Goal: Information Seeking & Learning: Learn about a topic

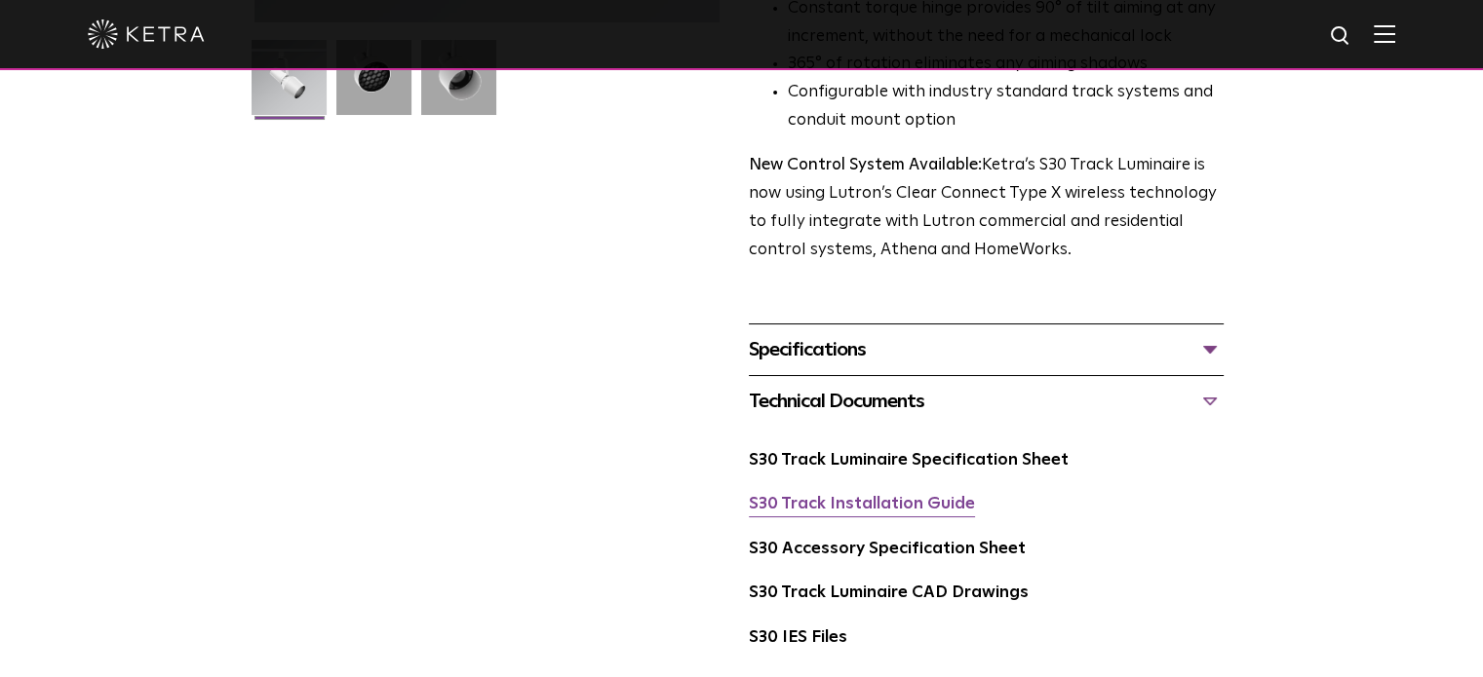
click at [914, 496] on link "S30 Track Installation Guide" at bounding box center [862, 504] width 226 height 17
click at [889, 541] on link "S30 Accessory Specification Sheet" at bounding box center [887, 549] width 277 height 17
click at [909, 452] on link "S30 Track Luminaire Specification Sheet" at bounding box center [909, 460] width 320 height 17
click at [848, 334] on div "Specifications" at bounding box center [986, 349] width 475 height 31
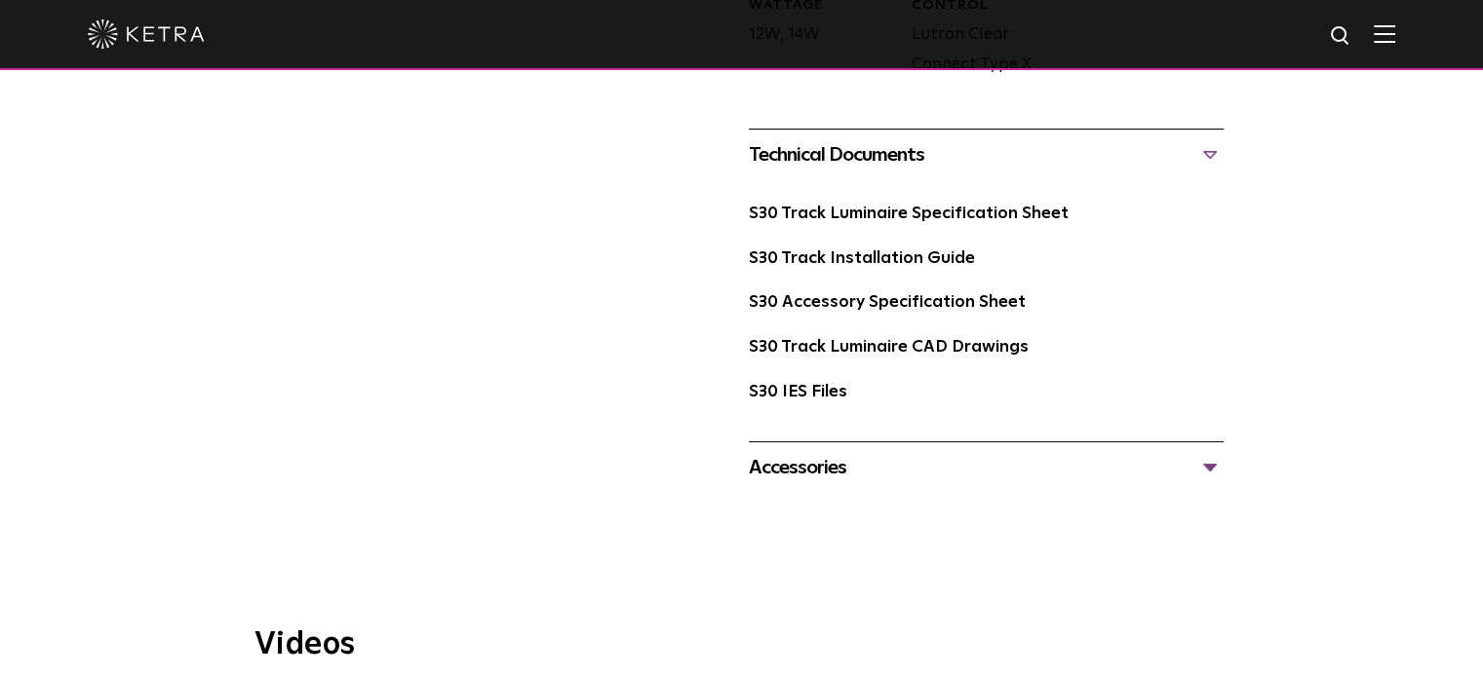
scroll to position [1170, 0]
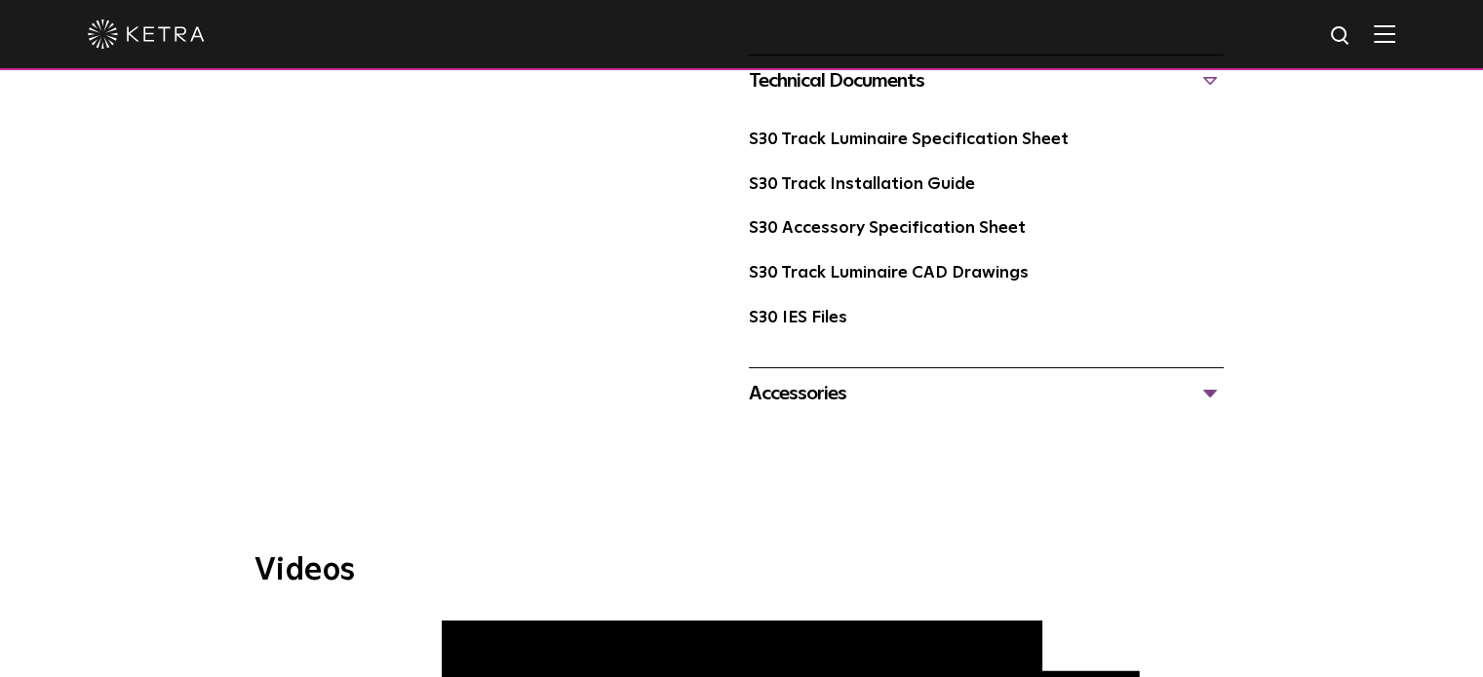
click at [799, 378] on div "Accessories" at bounding box center [986, 393] width 475 height 31
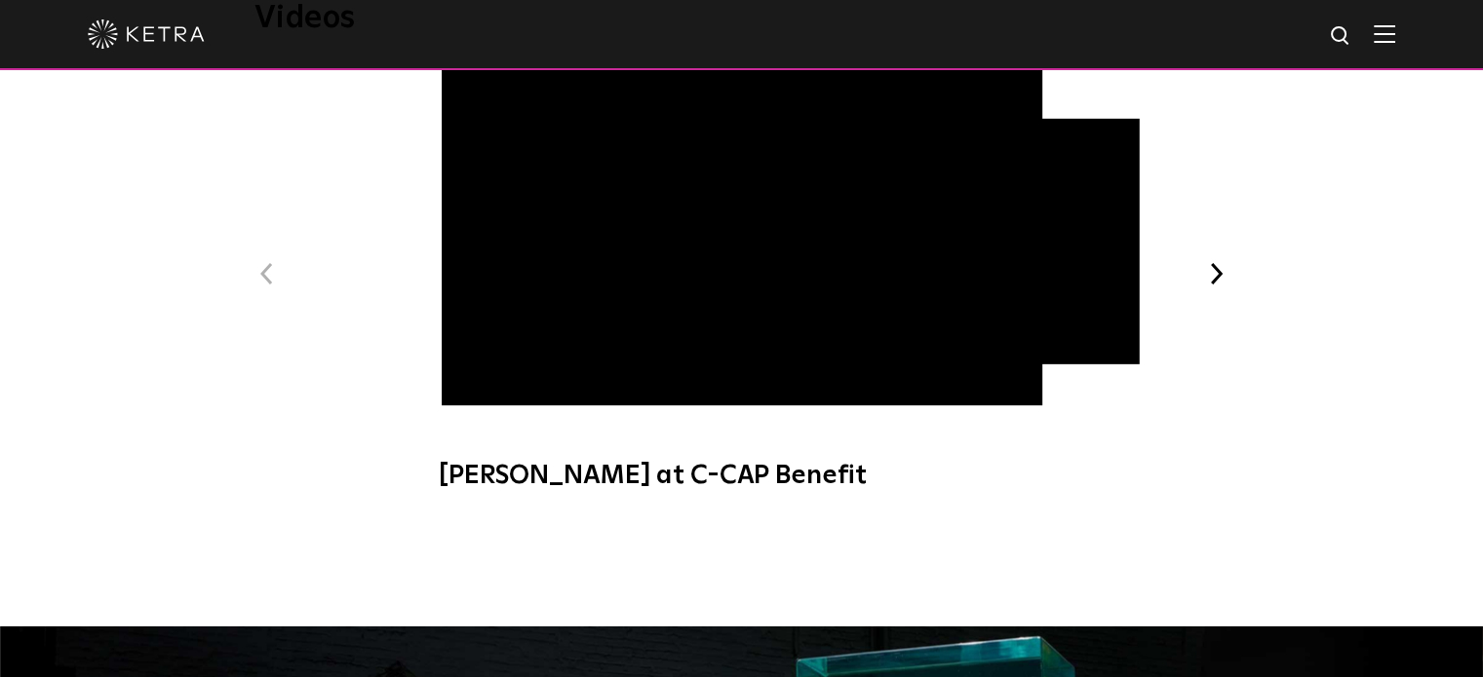
scroll to position [2047, 0]
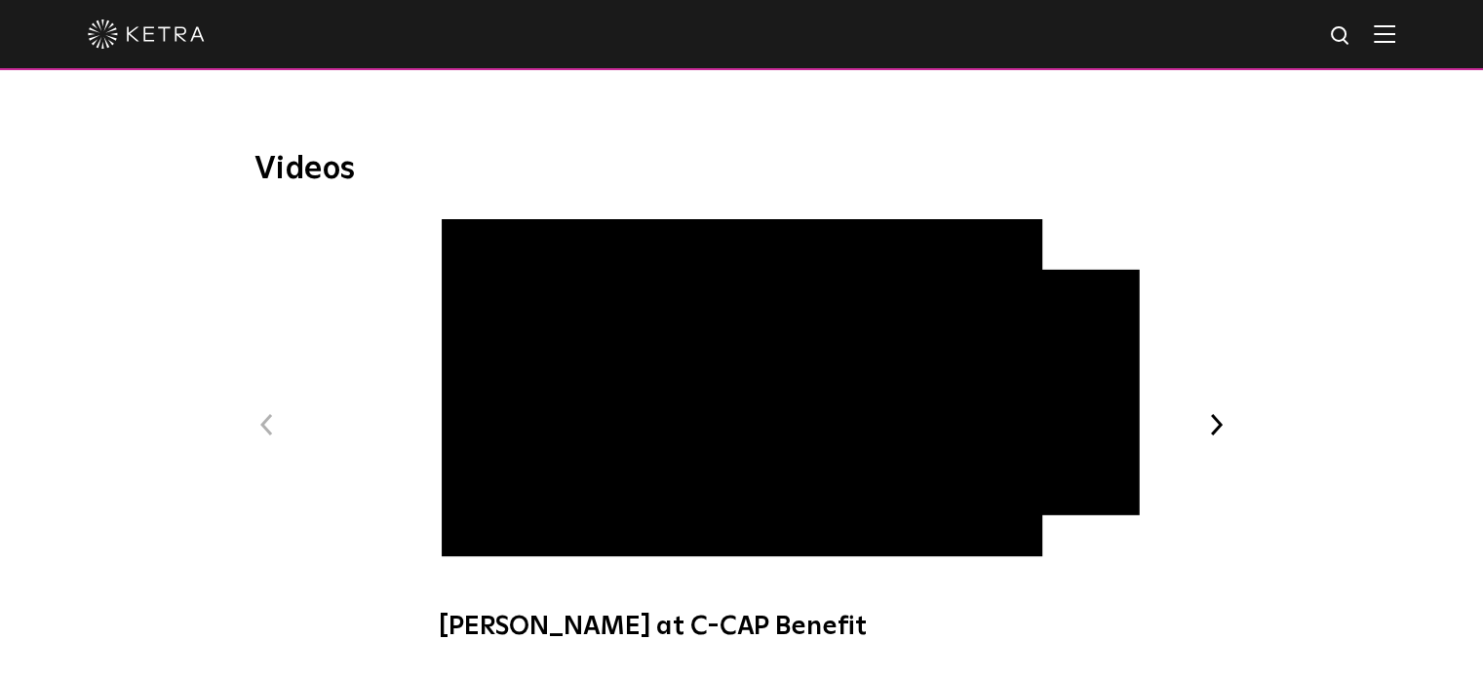
click at [1201, 394] on div "Previous [PERSON_NAME] at C-CAP Benefit [PERSON_NAME] Art + Light Experience [P…" at bounding box center [741, 440] width 975 height 443
click at [1222, 412] on button "Next" at bounding box center [1216, 424] width 25 height 25
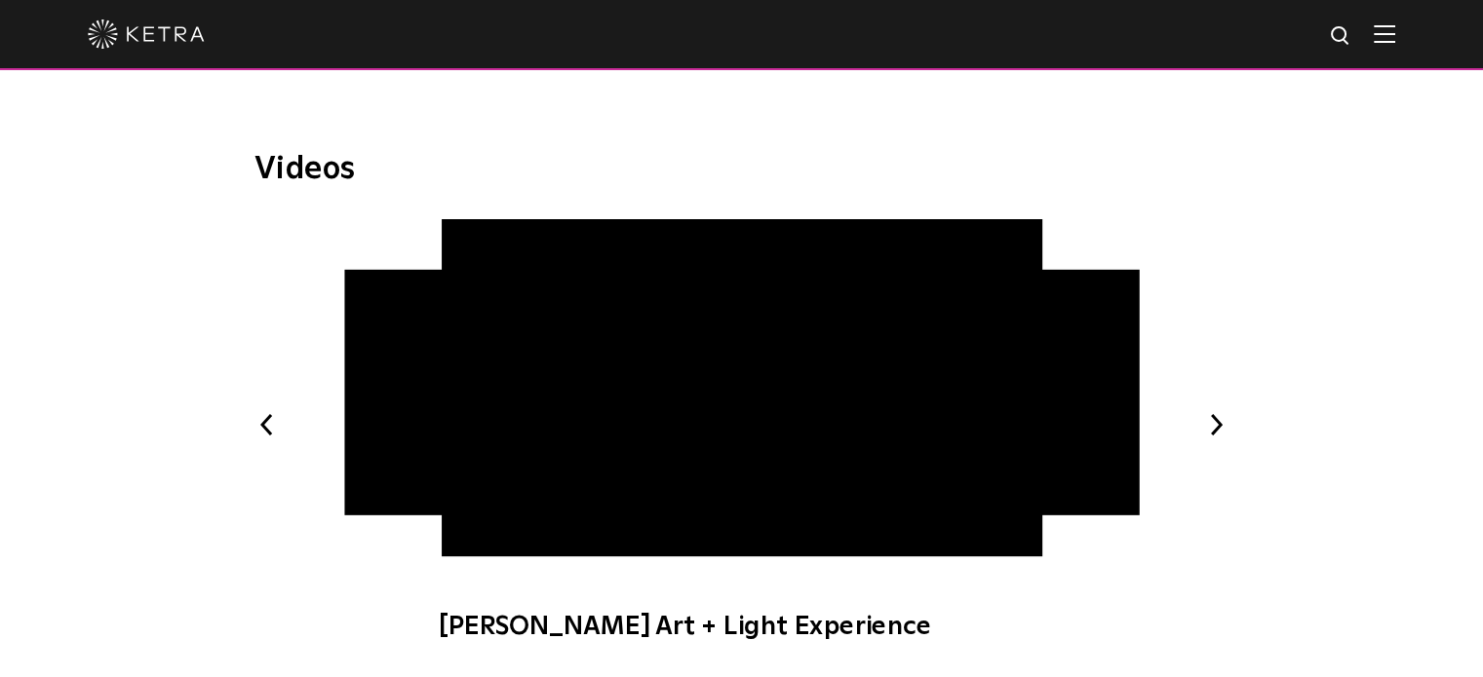
click at [765, 359] on span "[PERSON_NAME] Art + Light Experience" at bounding box center [741, 440] width 656 height 444
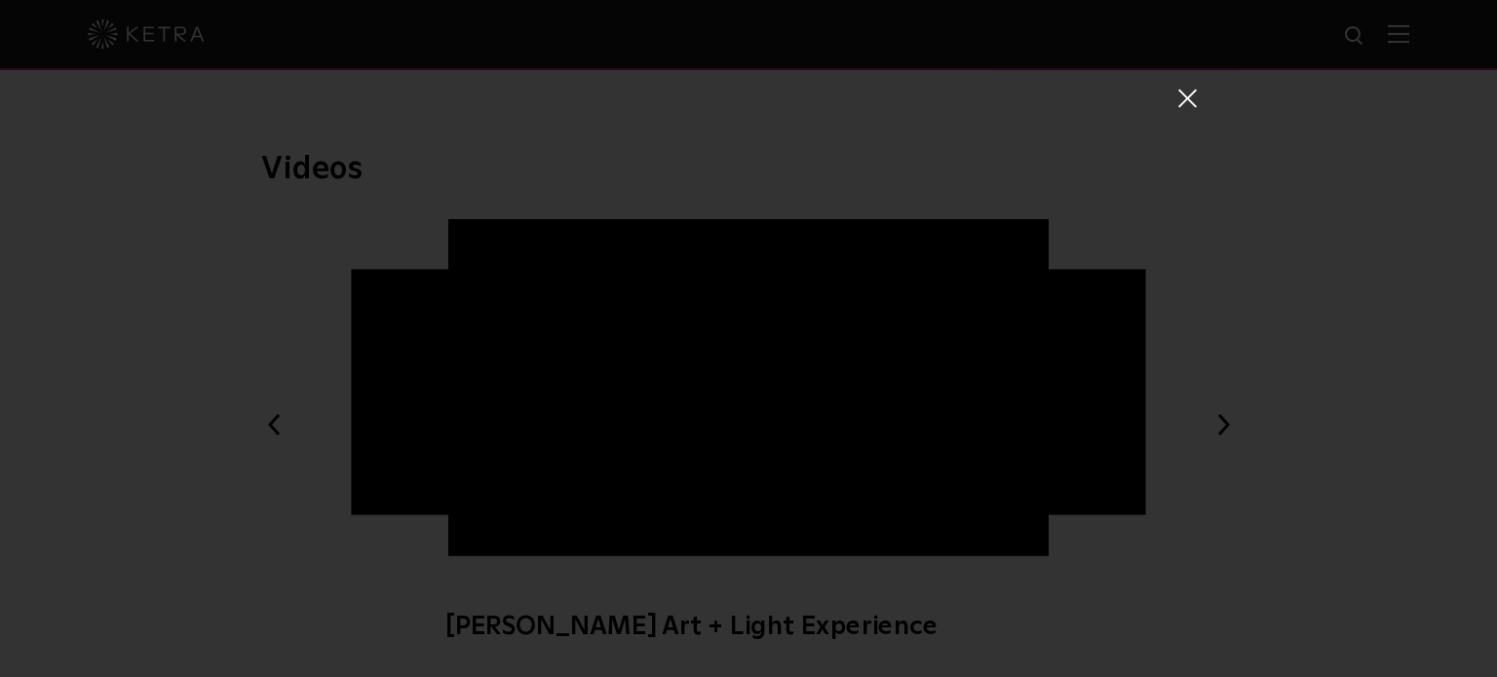
click at [1180, 74] on div "[PERSON_NAME] Art + Light Experience" at bounding box center [748, 367] width 897 height 677
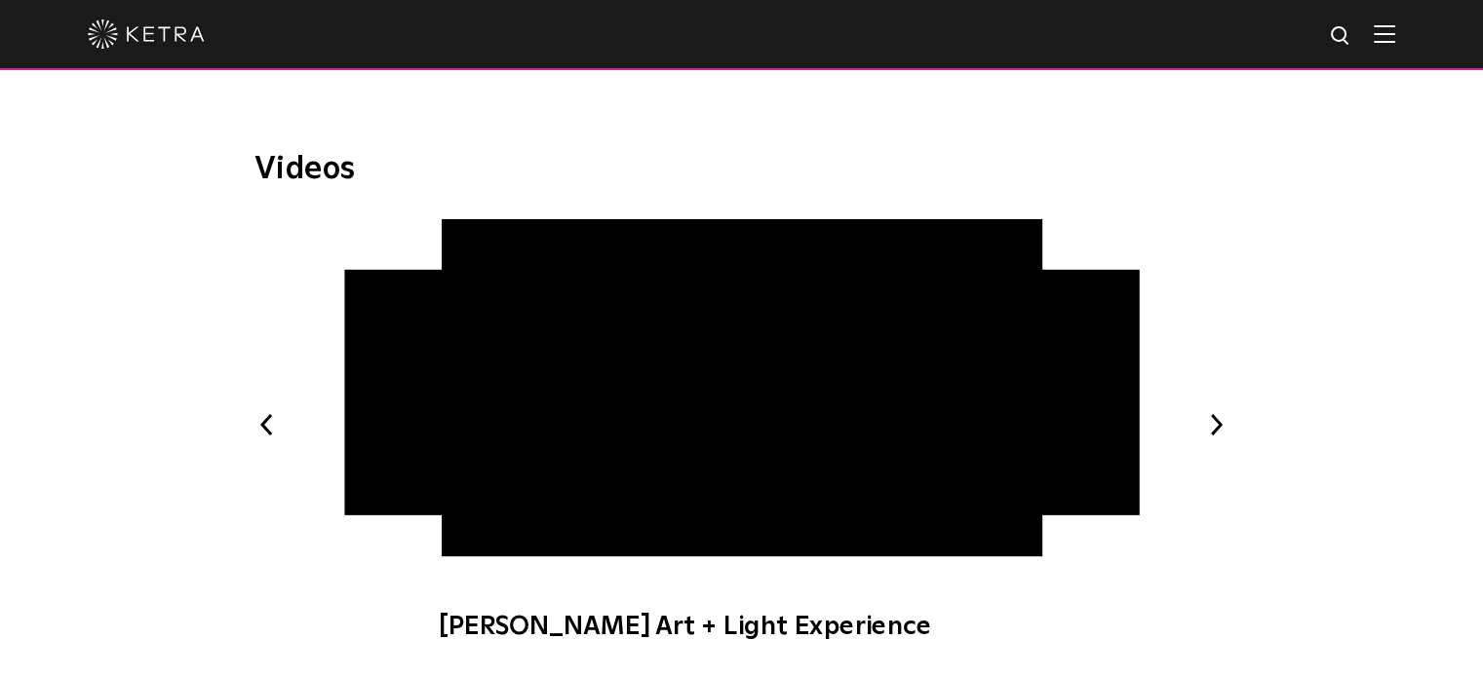
click at [1204, 412] on button "Next" at bounding box center [1216, 424] width 25 height 25
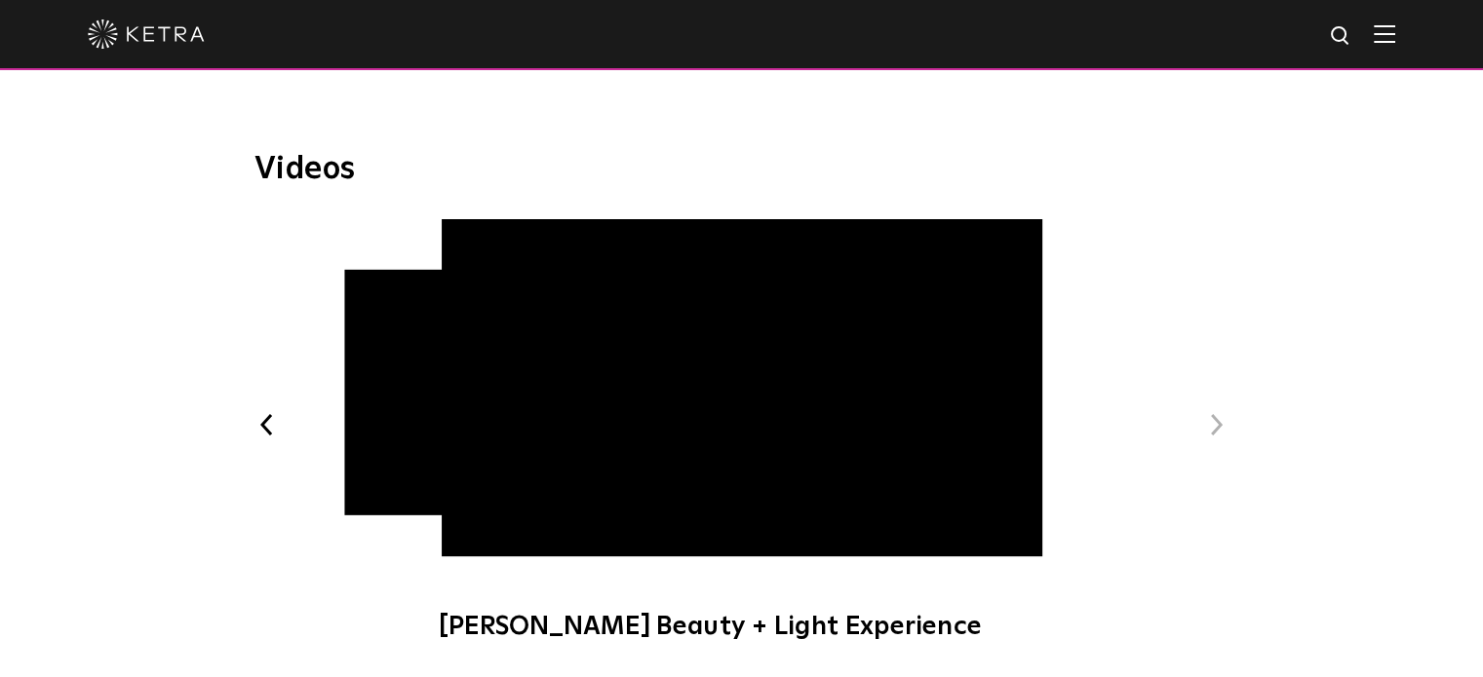
click at [1204, 412] on button "Next" at bounding box center [1216, 424] width 25 height 25
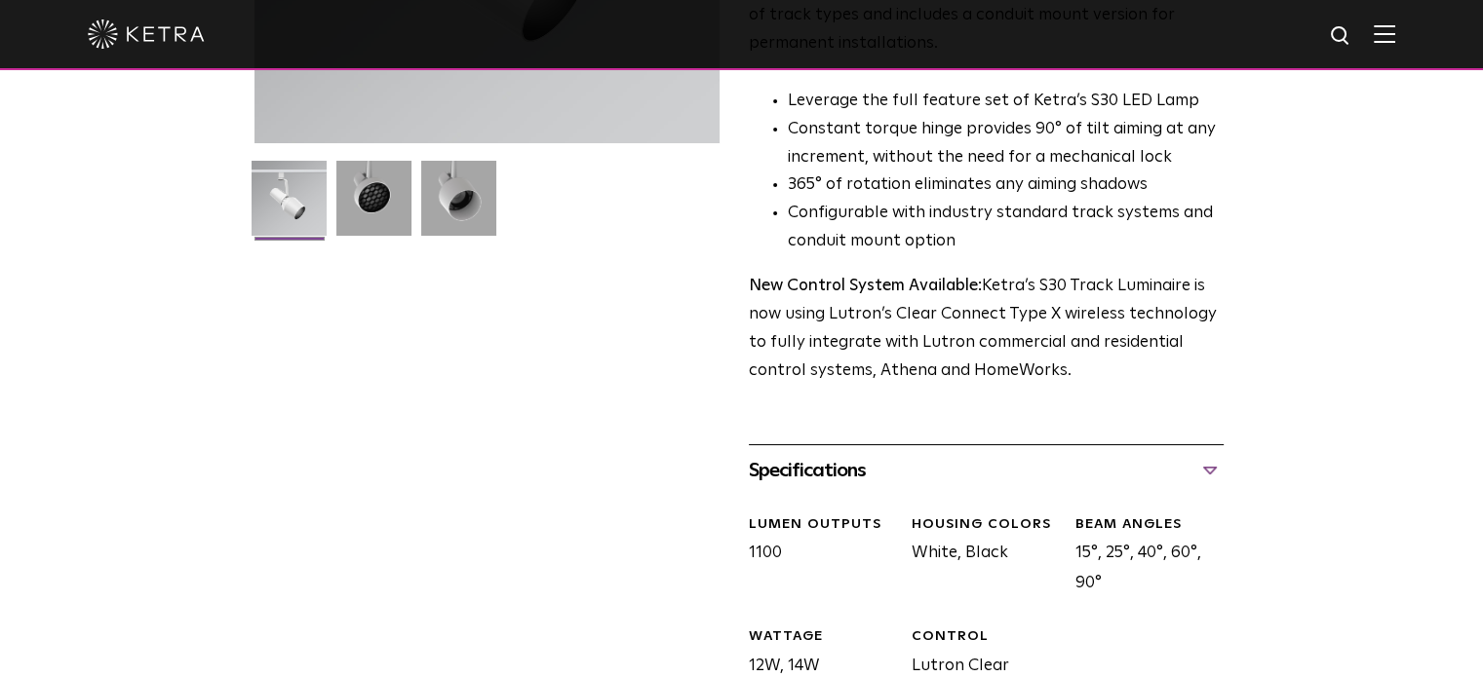
scroll to position [30, 0]
